Goal: Book appointment/travel/reservation

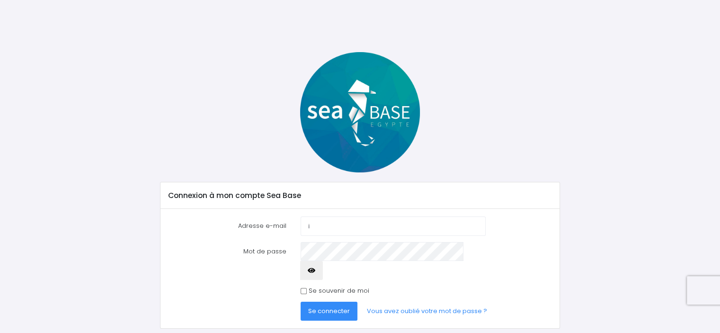
type input "icarana@hotmail.fr"
click at [403, 301] on link "Vous avez oublié votre mot de passe ?" at bounding box center [426, 310] width 135 height 19
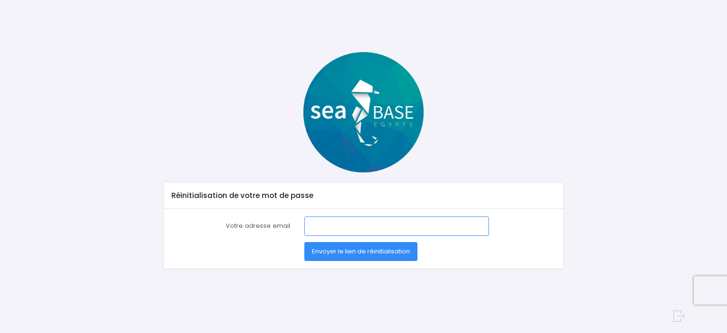
click at [311, 224] on input "Votre adresse email" at bounding box center [396, 225] width 185 height 19
type input "icarana@hotmail.fr"
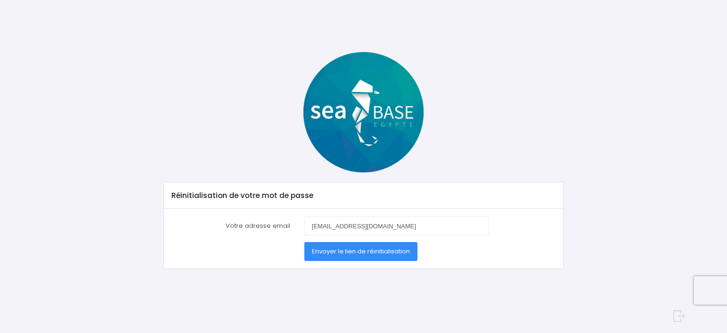
click at [352, 248] on span "Envoyer le lien de réinitialisation" at bounding box center [361, 251] width 98 height 9
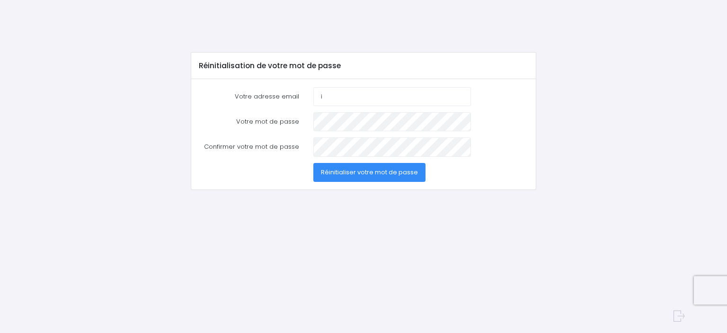
type input "[EMAIL_ADDRESS][DOMAIN_NAME]"
click at [358, 171] on span "Réinitialiser votre mot de passe" at bounding box center [369, 171] width 97 height 9
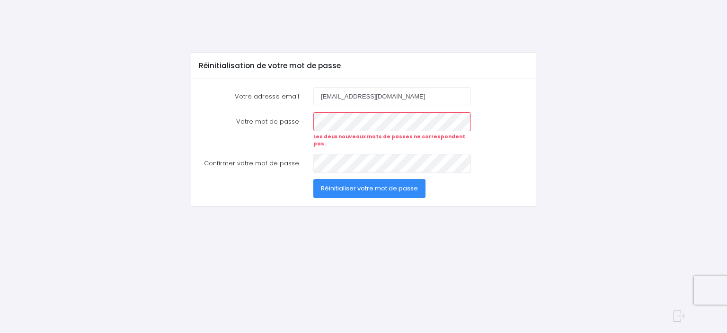
click at [365, 184] on span "Réinitialiser votre mot de passe" at bounding box center [369, 188] width 97 height 9
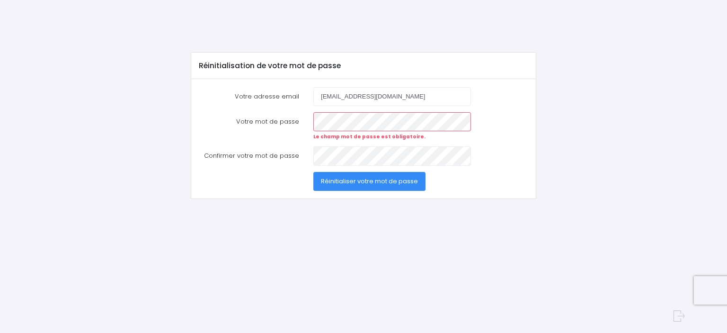
click at [354, 181] on span "Réinitialiser votre mot de passe" at bounding box center [369, 180] width 97 height 9
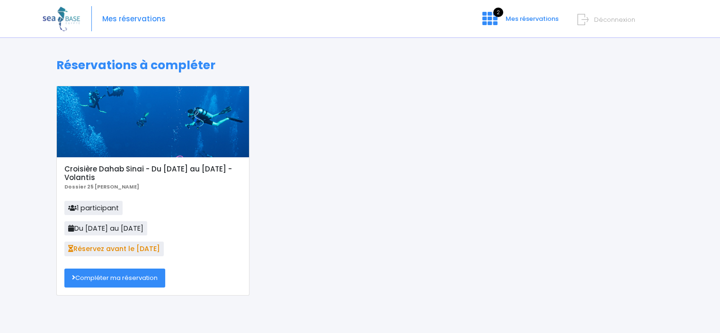
click at [114, 278] on link "Compléter ma réservation" at bounding box center [114, 277] width 101 height 19
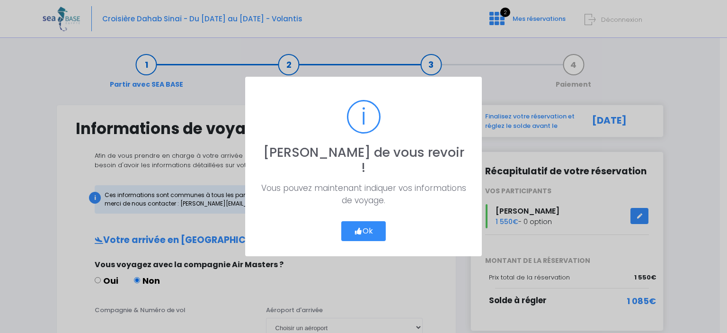
click at [361, 221] on button "Ok" at bounding box center [363, 231] width 44 height 20
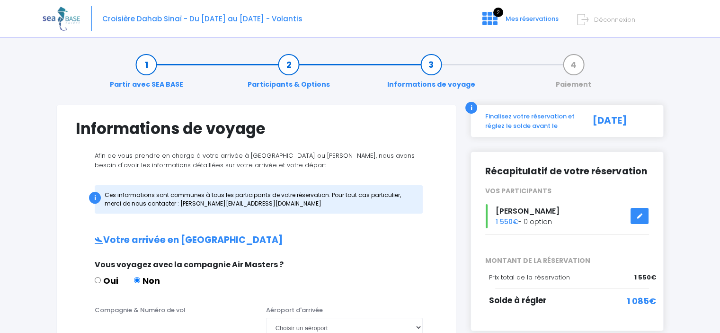
click at [572, 64] on link "Paiement" at bounding box center [573, 75] width 45 height 30
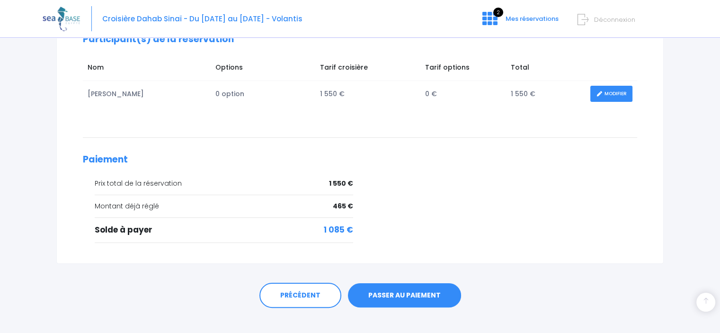
scroll to position [172, 0]
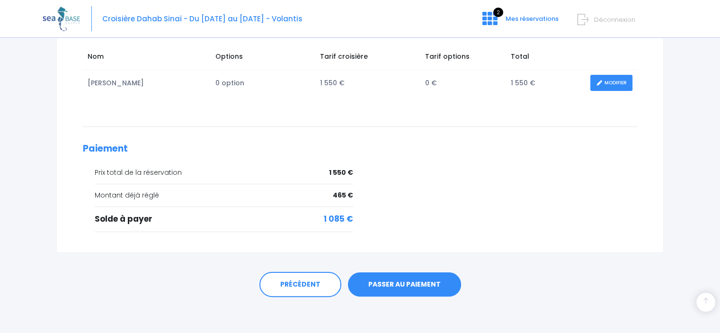
click at [400, 282] on link "PASSER AU PAIEMENT" at bounding box center [404, 284] width 113 height 25
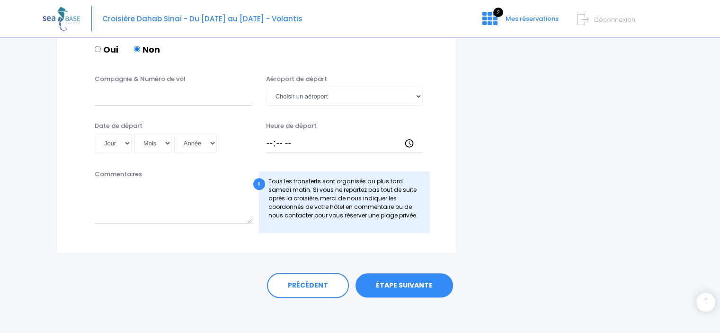
scroll to position [524, 0]
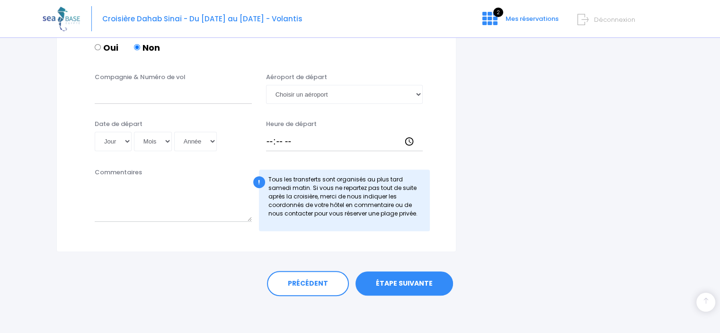
click at [394, 282] on link "ÉTAPE SUIVANTE" at bounding box center [403, 283] width 97 height 25
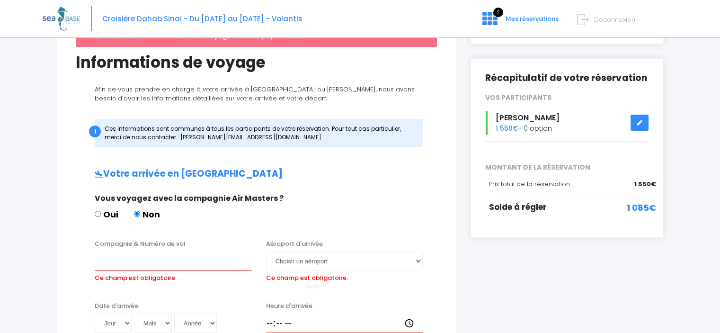
scroll to position [108, 0]
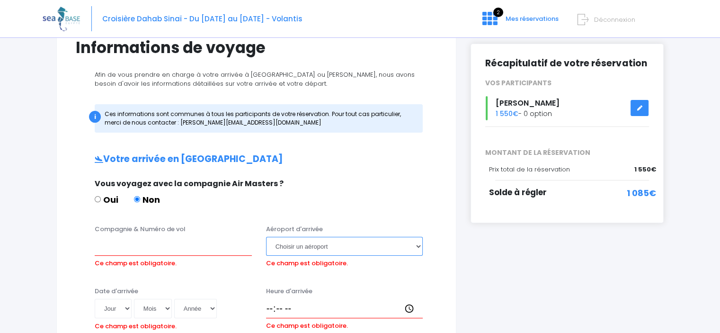
click at [418, 246] on select "Choisir un aéroport Hurghada Marsa Alam" at bounding box center [344, 246] width 157 height 19
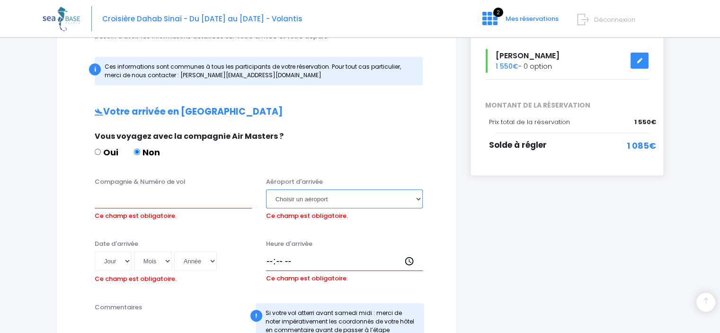
click at [418, 198] on select "Choisir un aéroport Hurghada Marsa Alam" at bounding box center [344, 198] width 157 height 19
select select "Hurghada"
click at [266, 189] on select "Choisir un aéroport Hurghada Marsa Alam" at bounding box center [344, 198] width 157 height 19
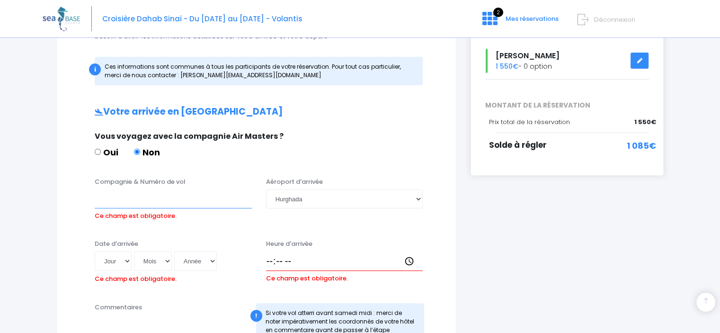
click at [100, 202] on input "Compagnie & Numéro de vol" at bounding box center [173, 198] width 157 height 19
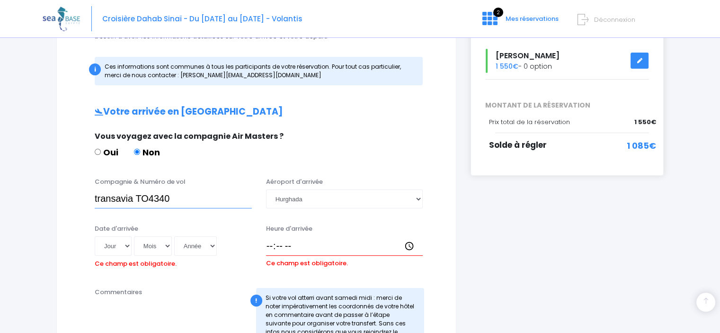
type input "transavia TO4340"
click at [126, 247] on select "Jour 01 02 03 04 05 06 07 08 09 10 11 12 13 14 15 16 17 18 19 20 21 22 23 24 25…" at bounding box center [113, 245] width 37 height 19
select select "11"
click at [95, 236] on select "Jour 01 02 03 04 05 06 07 08 09 10 11 12 13 14 15 16 17 18 19 20 21 22 23 24 25…" at bounding box center [113, 245] width 37 height 19
click at [151, 245] on select "Mois 01 02 03 04 05 06 07 08 09 10 11 12" at bounding box center [153, 245] width 38 height 19
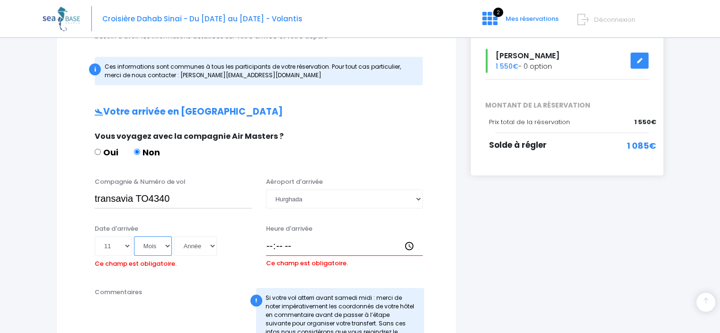
select select "10"
click at [134, 236] on select "Mois 01 02 03 04 05 06 07 08 09 10 11 12" at bounding box center [153, 245] width 38 height 19
click at [212, 245] on select "Année 2045 2044 2043 2042 2041 2040 2039 2038 2037 2036 2035 2034 2033 2032 203…" at bounding box center [195, 245] width 43 height 19
select select "2025"
click at [174, 236] on select "Année 2045 2044 2043 2042 2041 2040 2039 2038 2037 2036 2035 2034 2033 2032 203…" at bounding box center [195, 245] width 43 height 19
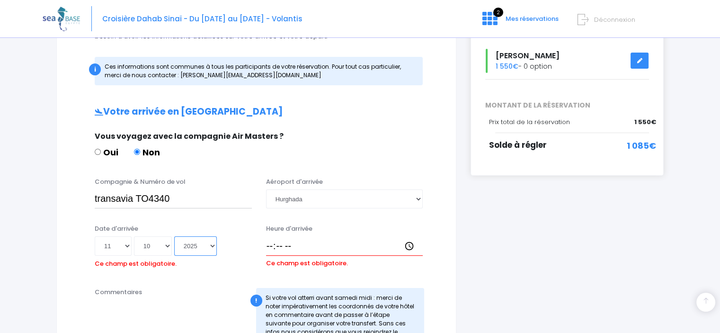
type input "2025-10-11"
click at [295, 243] on input "Heure d'arrivée" at bounding box center [344, 245] width 157 height 19
type input "16:15"
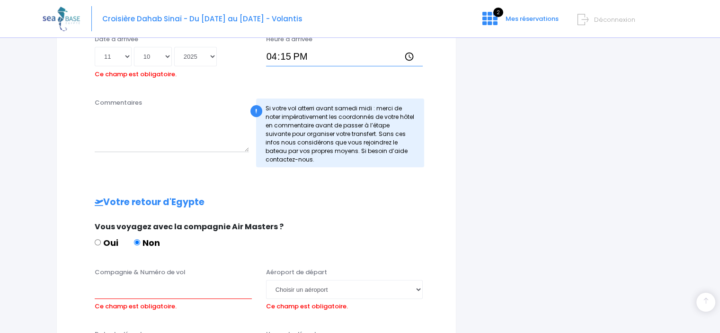
scroll to position [392, 0]
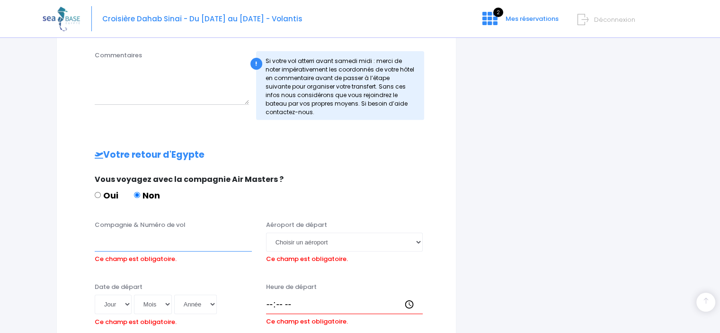
click at [106, 240] on input "Compagnie & Numéro de vol" at bounding box center [173, 241] width 157 height 19
type input "TRANSAVIA TO4341"
click at [419, 242] on select "Choisir un aéroport Hurghada Marsa Alam" at bounding box center [344, 241] width 157 height 19
select select "Hurghada"
click at [266, 232] on select "Choisir un aéroport Hurghada Marsa Alam" at bounding box center [344, 241] width 157 height 19
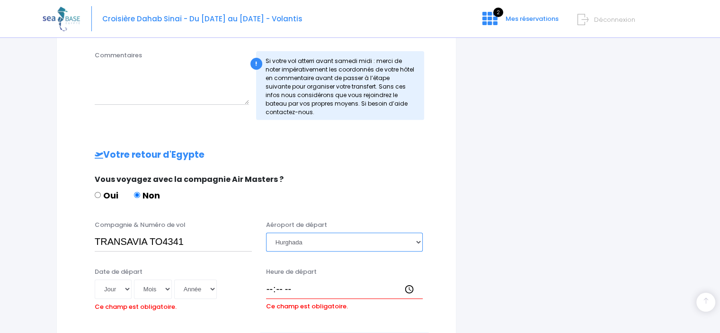
scroll to position [439, 0]
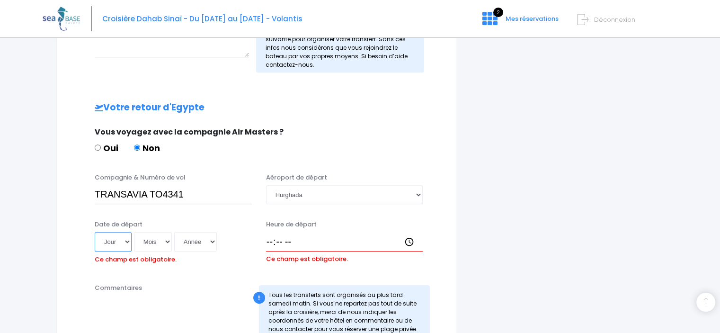
click at [126, 241] on select "Jour 01 02 03 04 05 06 07 08 09 10 11 12 13 14 15 16 17 18 19 20 21 22 23 24 25…" at bounding box center [113, 241] width 37 height 19
select select "19"
click at [95, 232] on select "Jour 01 02 03 04 05 06 07 08 09 10 11 12 13 14 15 16 17 18 19 20 21 22 23 24 25…" at bounding box center [113, 241] width 37 height 19
click at [167, 240] on select "Mois 01 02 03 04 05 06 07 08 09 10 11 12" at bounding box center [153, 241] width 38 height 19
select select "10"
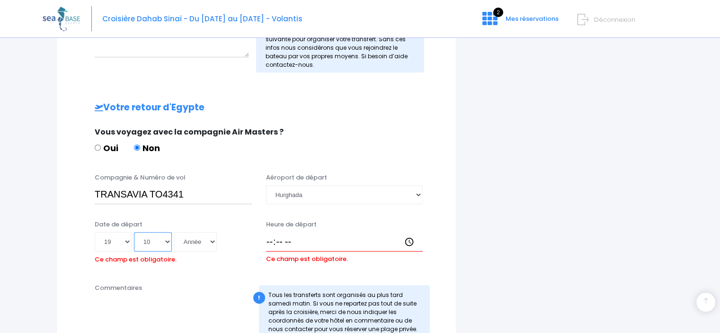
click at [134, 232] on select "Mois 01 02 03 04 05 06 07 08 09 10 11 12" at bounding box center [153, 241] width 38 height 19
click at [212, 240] on select "Année 2045 2044 2043 2042 2041 2040 2039 2038 2037 2036 2035 2034 2033 2032 203…" at bounding box center [195, 241] width 43 height 19
select select "2025"
click at [174, 232] on select "Année 2045 2044 2043 2042 2041 2040 2039 2038 2037 2036 2035 2034 2033 2032 203…" at bounding box center [195, 241] width 43 height 19
type input "2025-10-19"
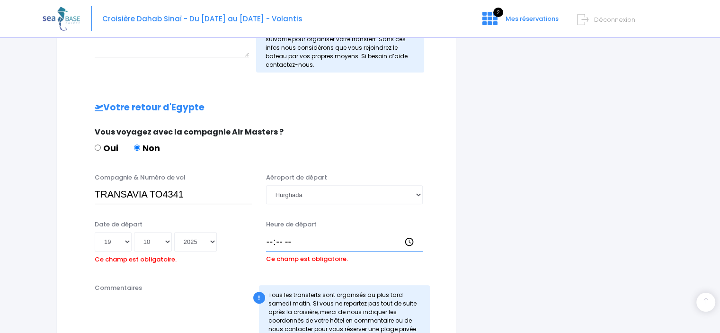
click at [273, 240] on input "Heure de départ" at bounding box center [344, 241] width 157 height 19
type input "16:10"
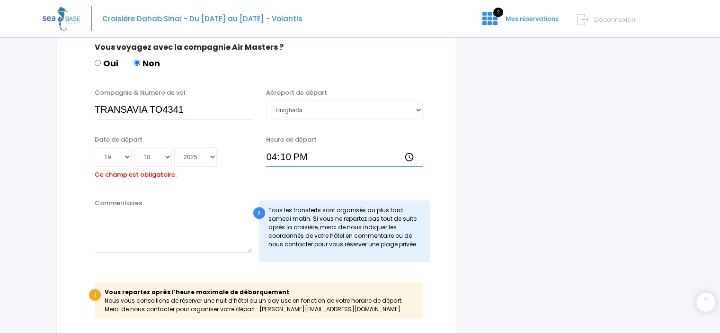
scroll to position [581, 0]
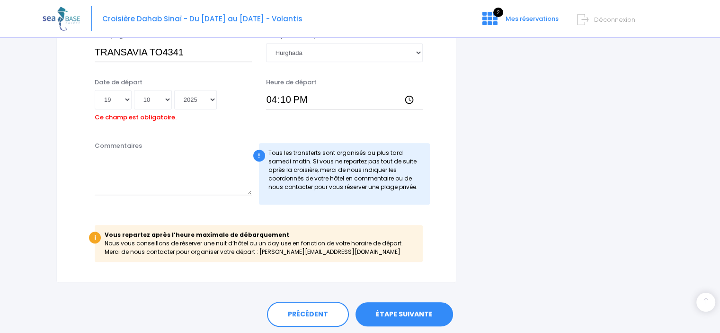
click at [412, 310] on link "ÉTAPE SUIVANTE" at bounding box center [403, 314] width 97 height 25
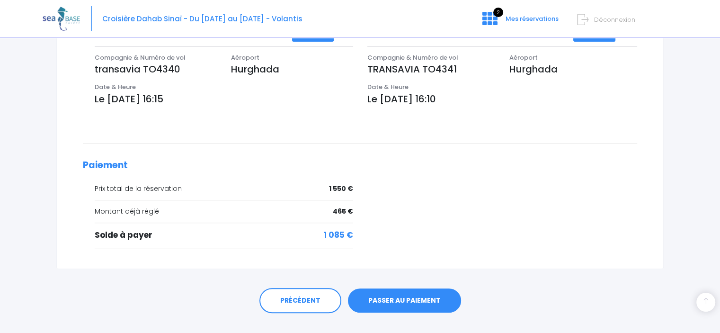
scroll to position [331, 0]
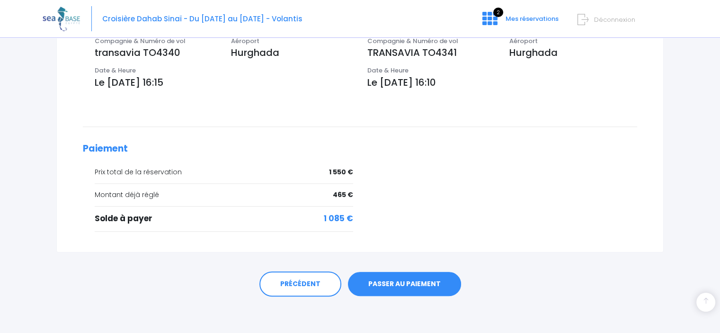
click at [394, 280] on link "PASSER AU PAIEMENT" at bounding box center [404, 284] width 113 height 25
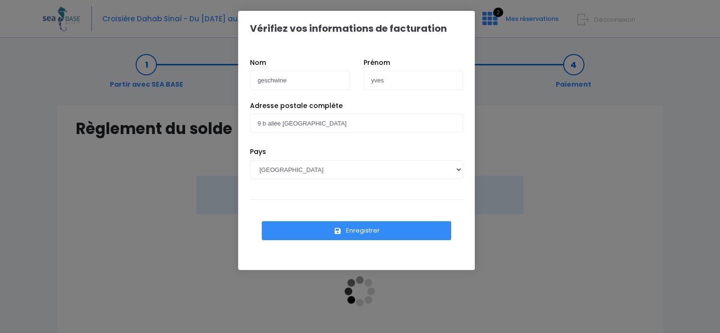
click at [360, 230] on button "Enregistrer" at bounding box center [356, 230] width 189 height 19
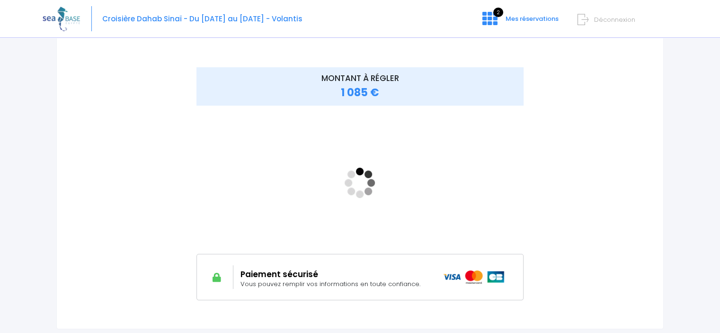
scroll to position [91, 0]
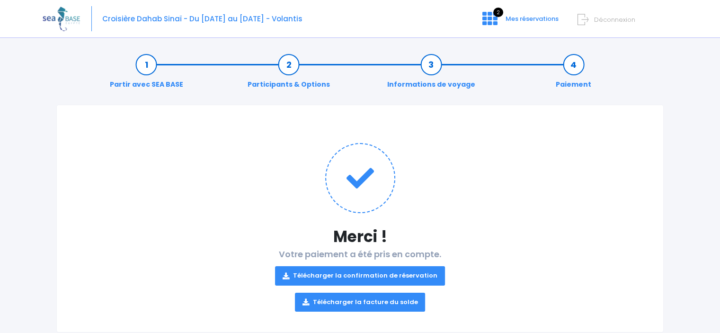
click at [359, 272] on link "Télécharger la confirmation de réservation" at bounding box center [360, 275] width 170 height 19
click at [354, 303] on link "Télécharger la facture du solde" at bounding box center [360, 301] width 131 height 19
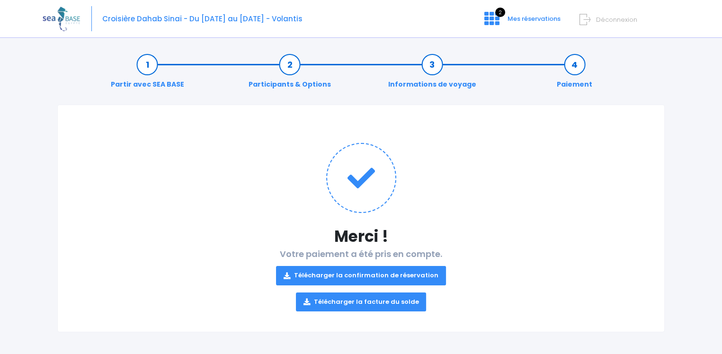
scroll to position [1, 0]
